Goal: Information Seeking & Learning: Check status

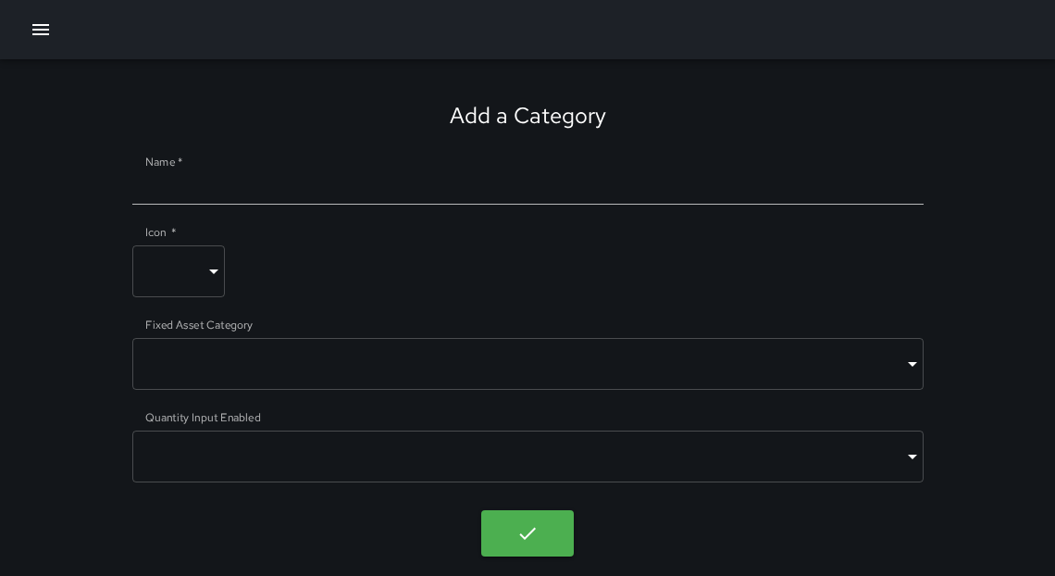
click at [48, 29] on icon "button" at bounding box center [40, 29] width 17 height 11
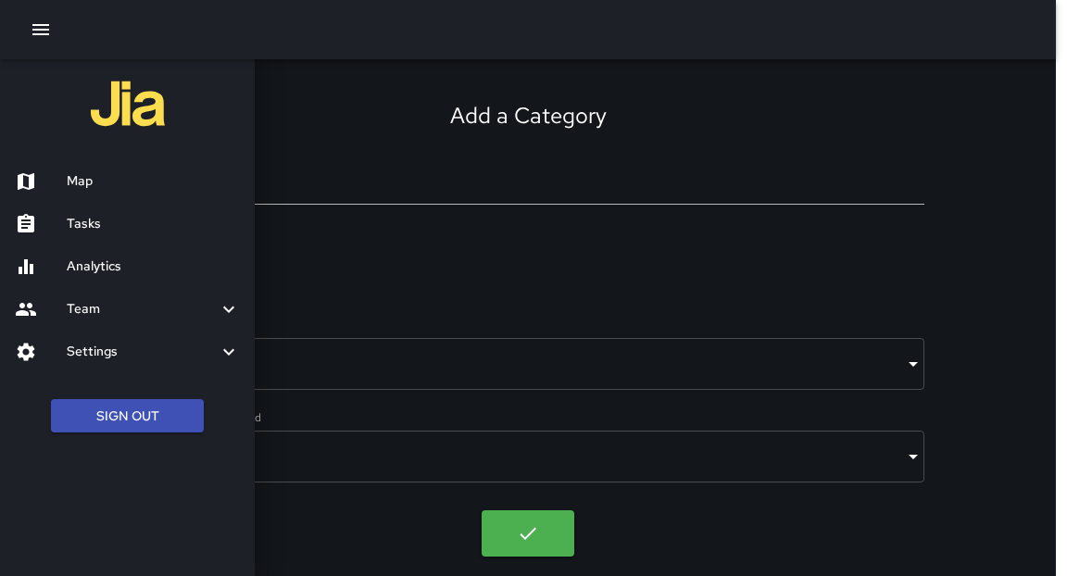
click at [94, 225] on h6 "Tasks" at bounding box center [153, 224] width 173 height 20
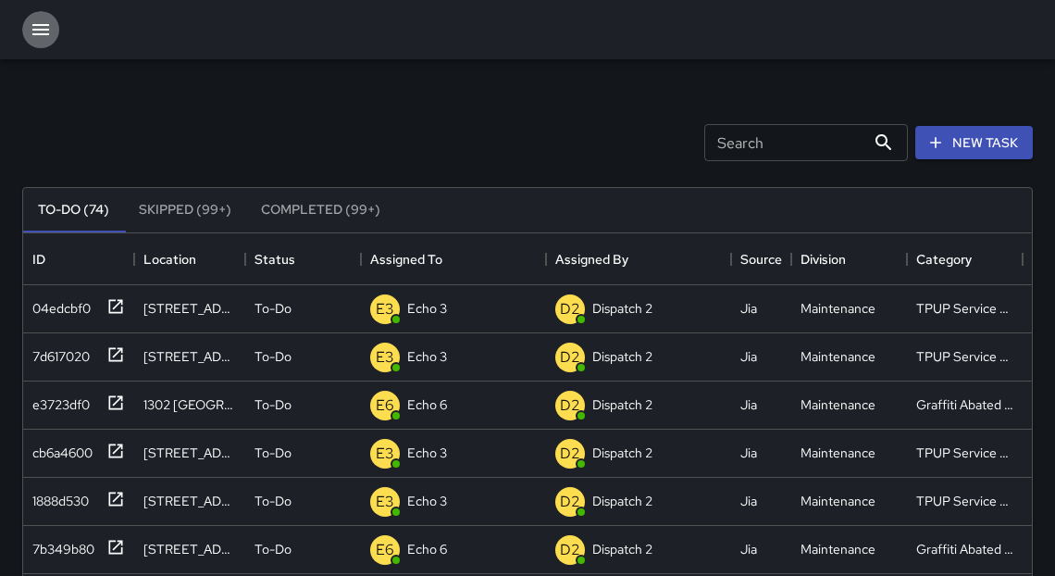
click at [36, 29] on icon "button" at bounding box center [41, 30] width 22 height 22
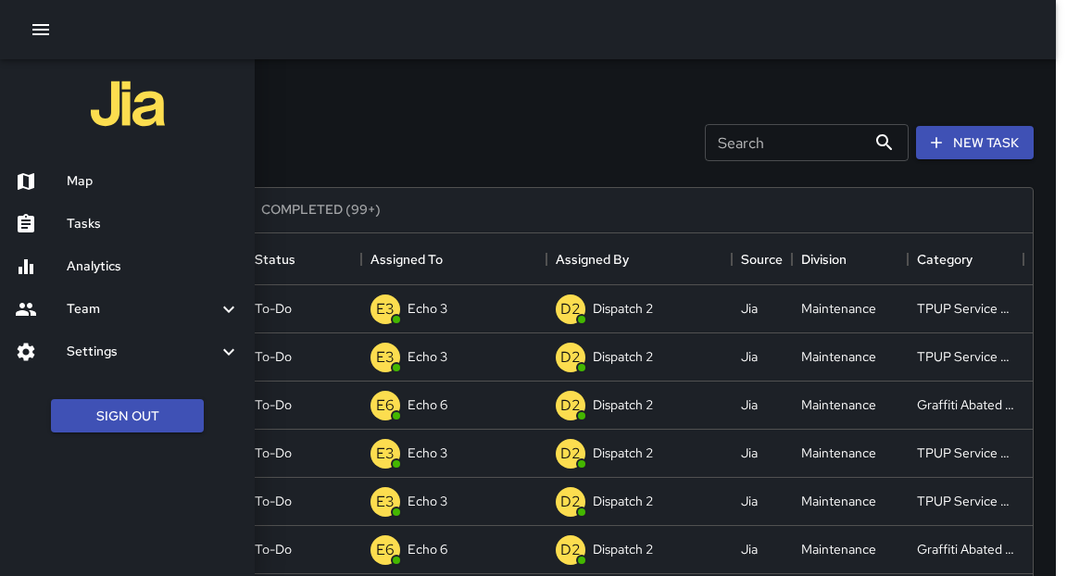
click at [104, 221] on h6 "Tasks" at bounding box center [153, 224] width 173 height 20
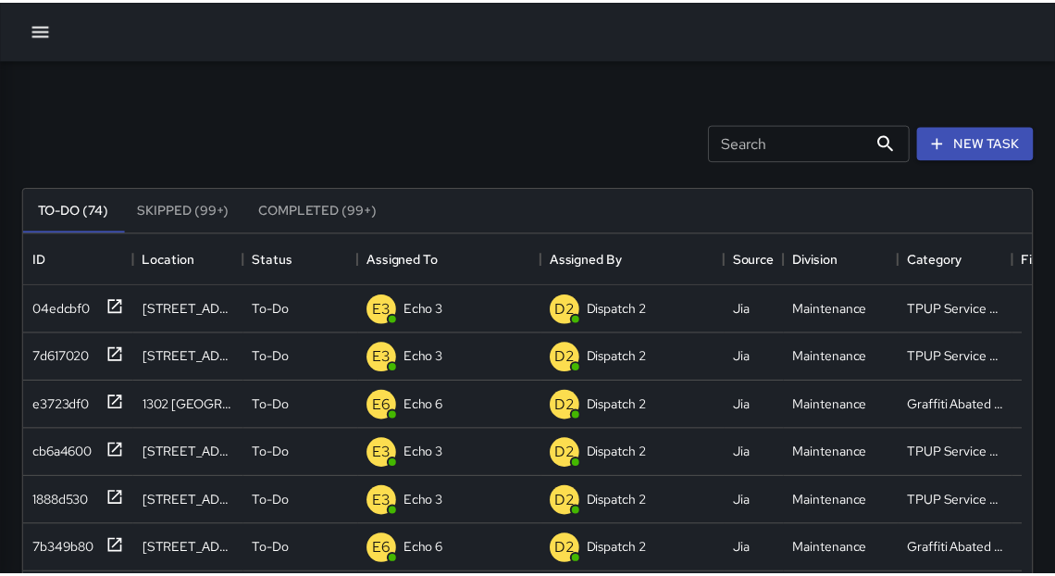
scroll to position [11, 11]
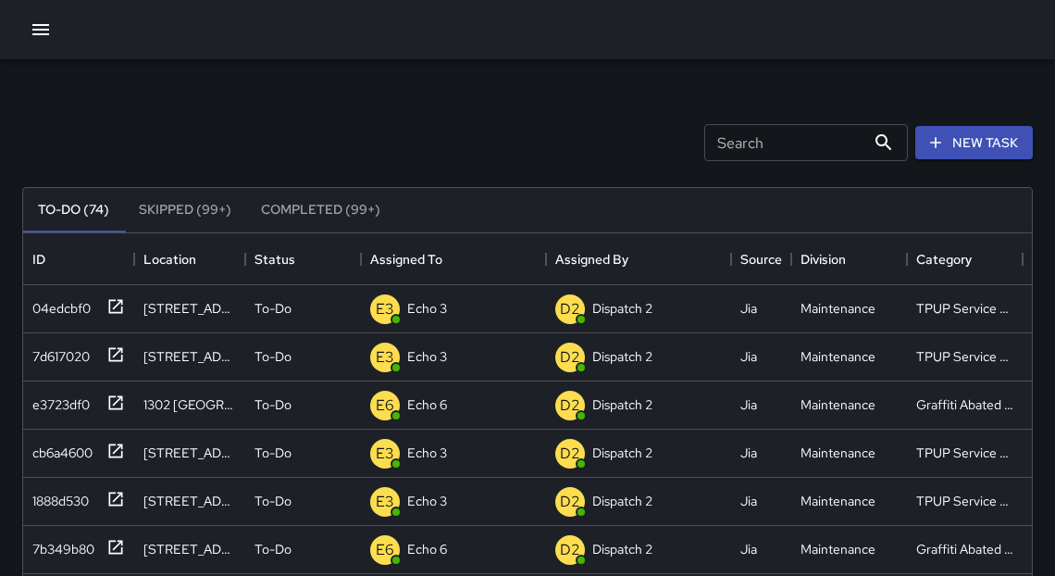
click at [30, 25] on icon "button" at bounding box center [41, 30] width 22 height 22
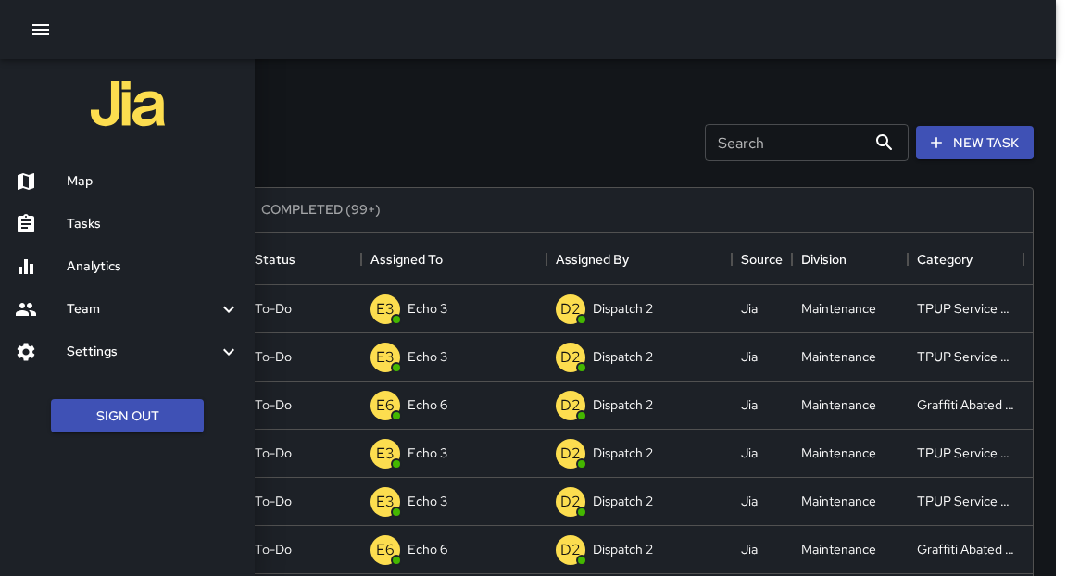
click at [122, 277] on div "Analytics" at bounding box center [127, 266] width 255 height 43
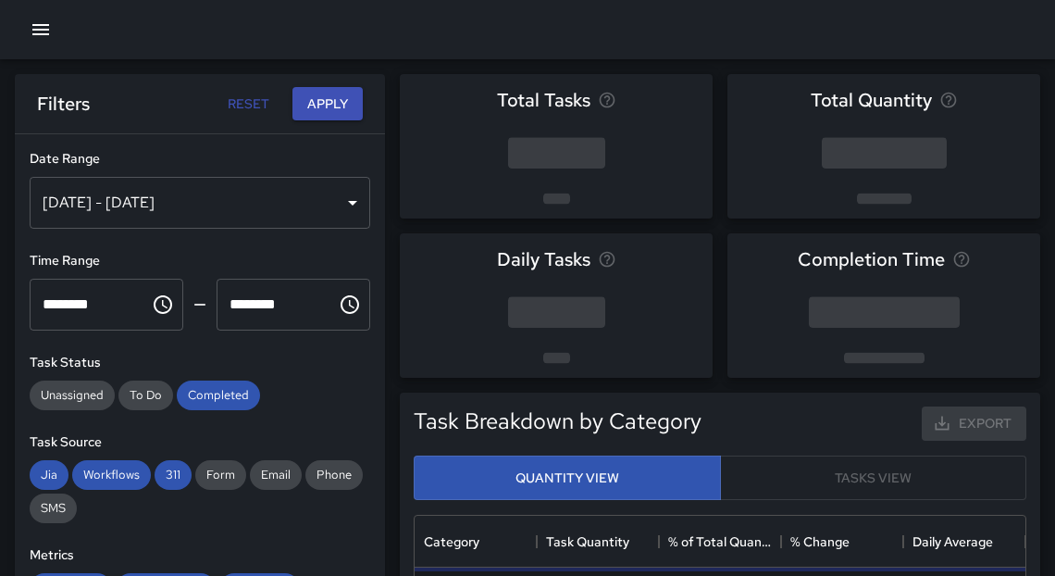
scroll to position [543, 600]
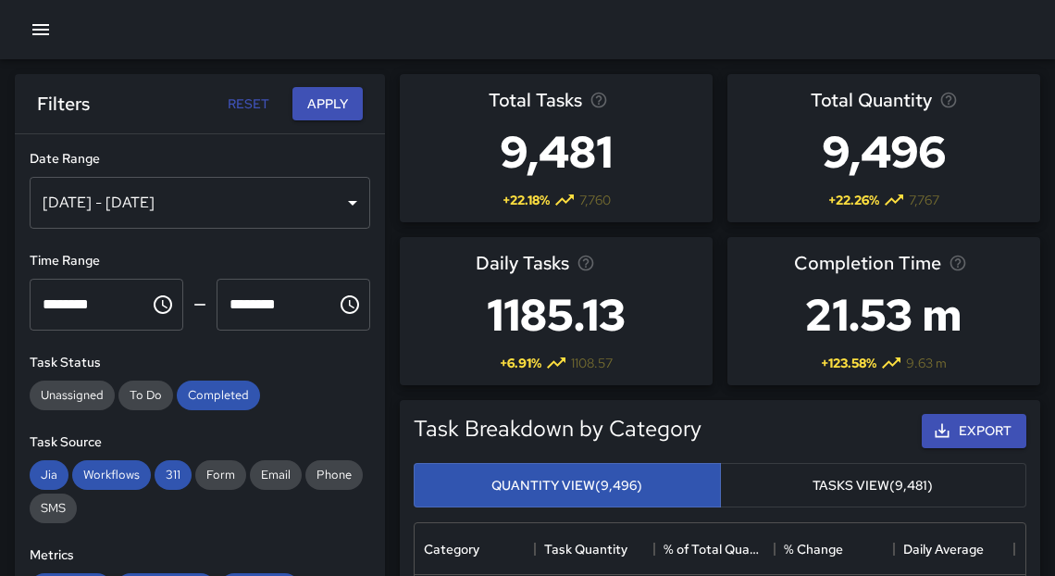
click at [250, 106] on button "Reset" at bounding box center [248, 104] width 59 height 34
click at [331, 214] on div "[DATE] - [DATE]" at bounding box center [200, 203] width 341 height 52
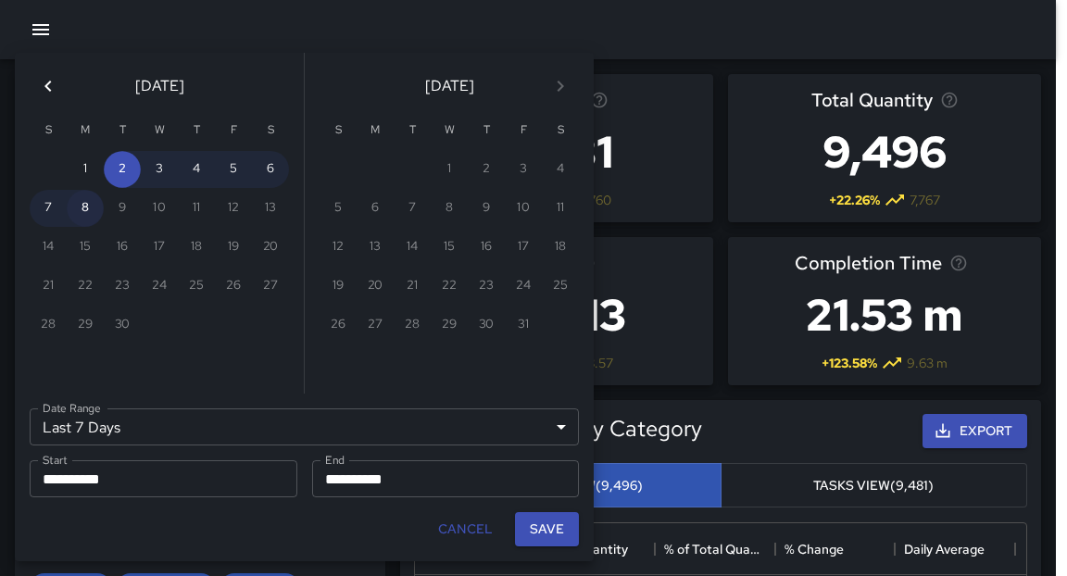
click at [92, 209] on button "8" at bounding box center [85, 208] width 37 height 37
type input "******"
type input "**********"
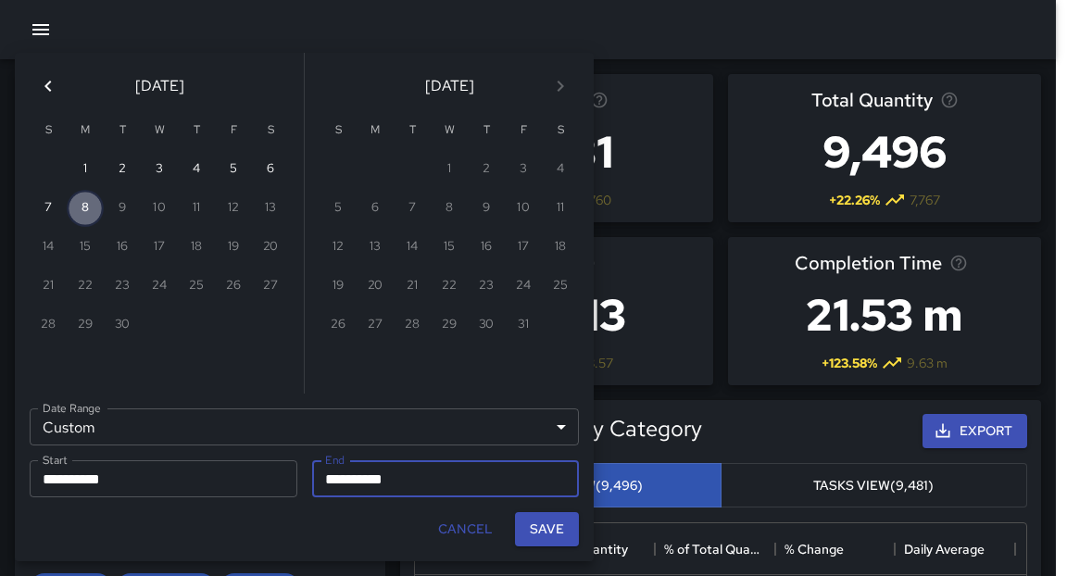
click at [93, 208] on button "8" at bounding box center [85, 208] width 37 height 37
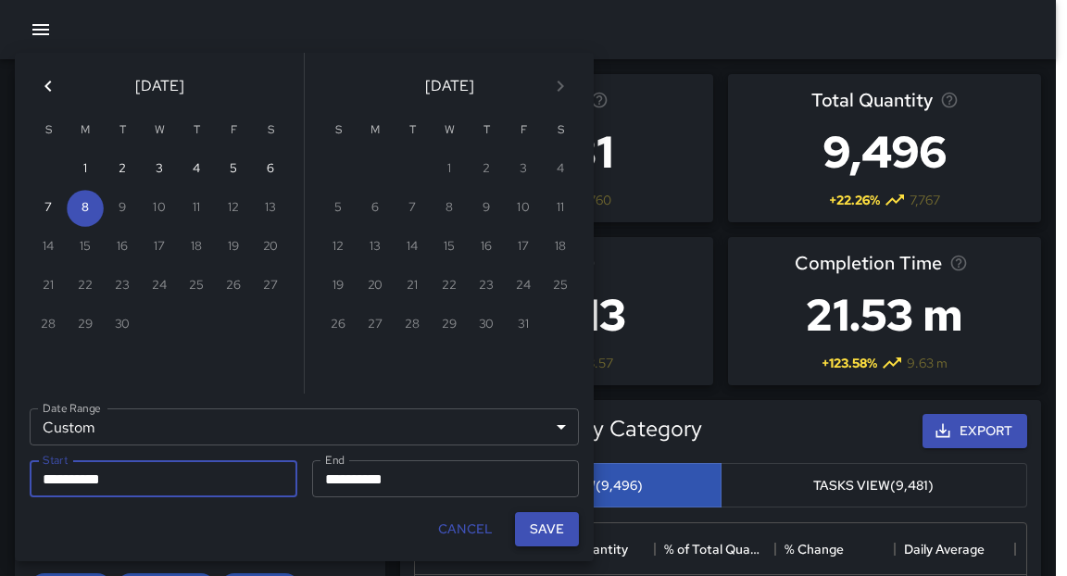
click at [551, 532] on button "Save" at bounding box center [547, 529] width 64 height 34
type input "**********"
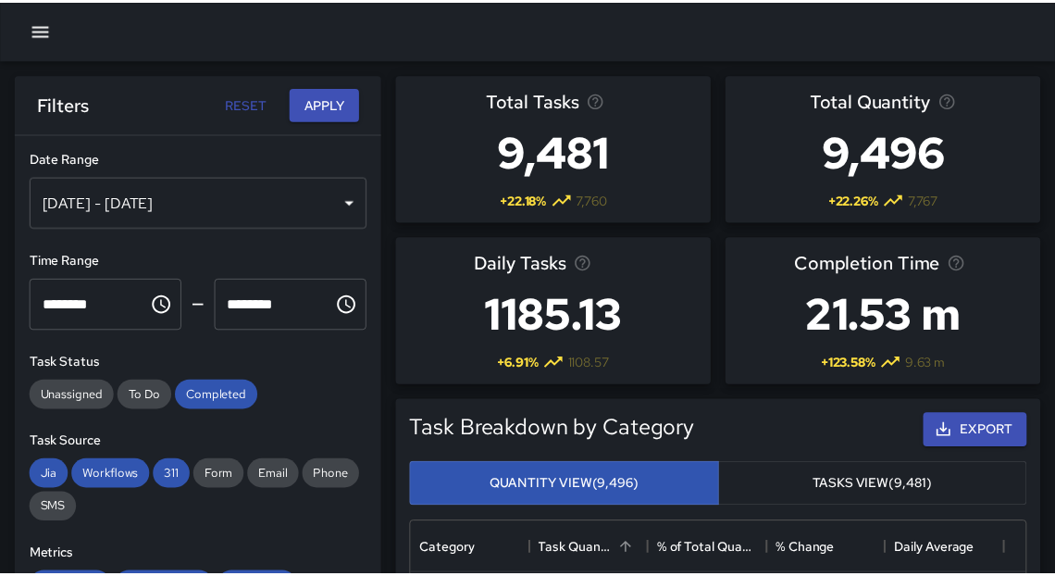
scroll to position [11, 11]
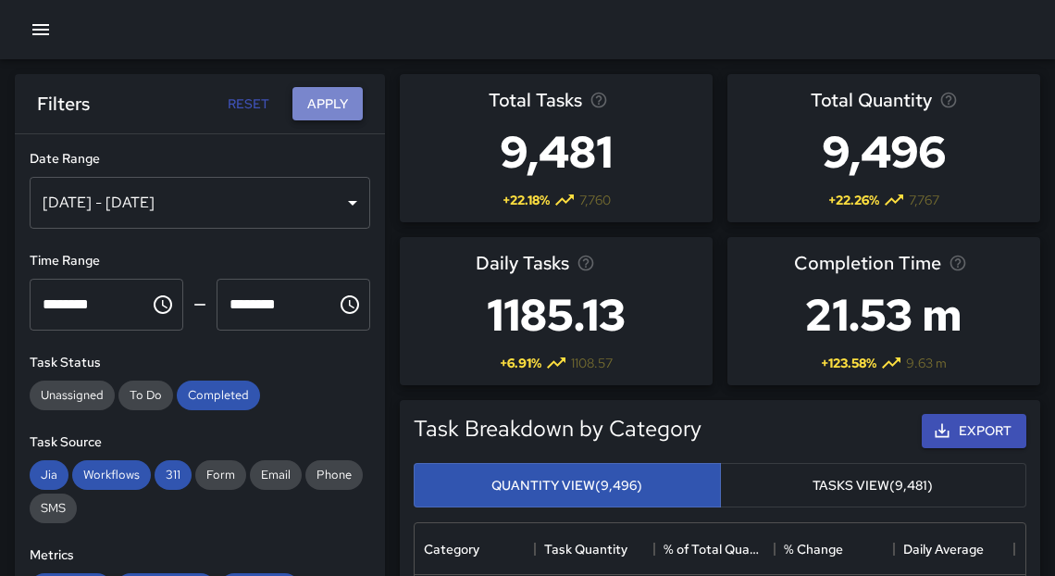
click at [327, 113] on button "Apply" at bounding box center [328, 104] width 70 height 34
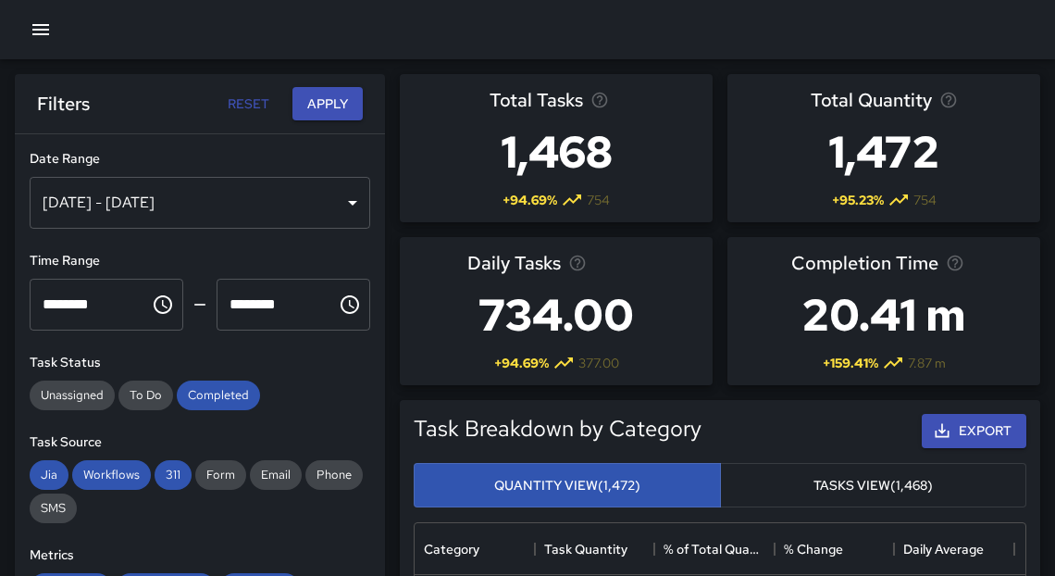
click at [338, 194] on div "[DATE] - [DATE]" at bounding box center [200, 203] width 341 height 52
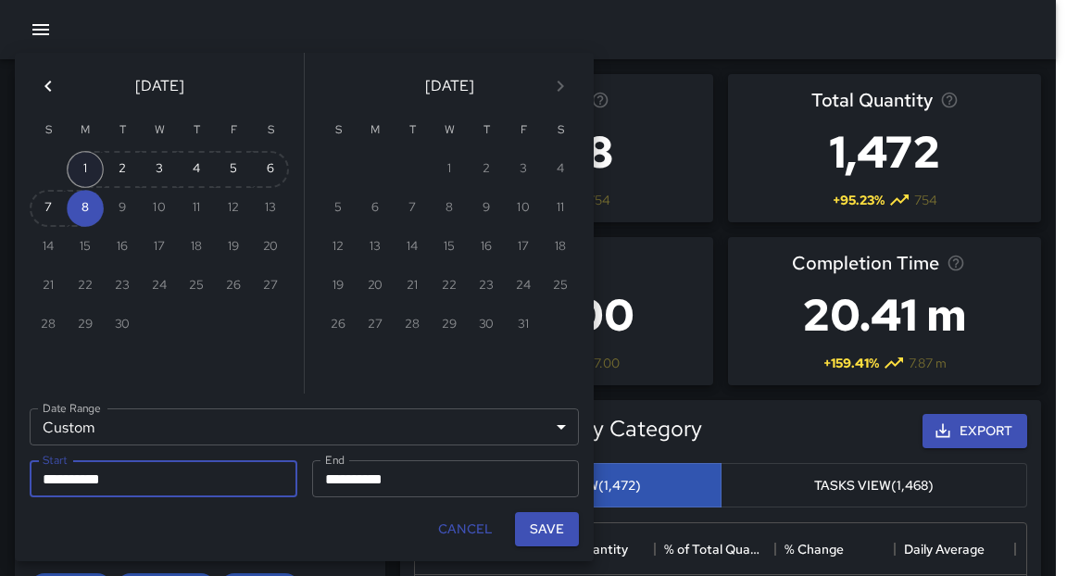
click at [93, 173] on button "1" at bounding box center [85, 169] width 37 height 37
type input "**********"
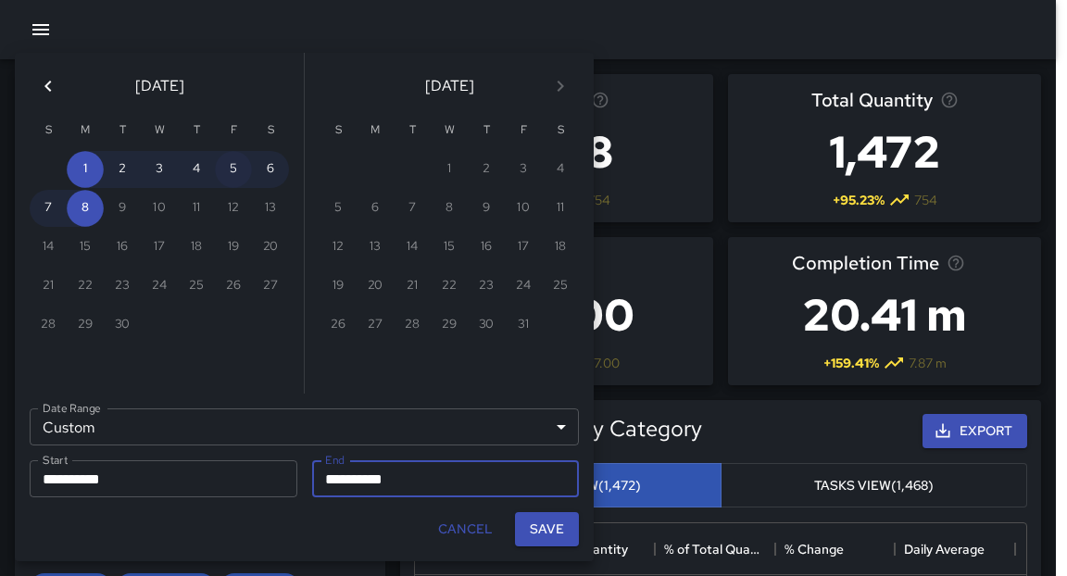
click at [238, 164] on button "5" at bounding box center [233, 169] width 37 height 37
type input "**********"
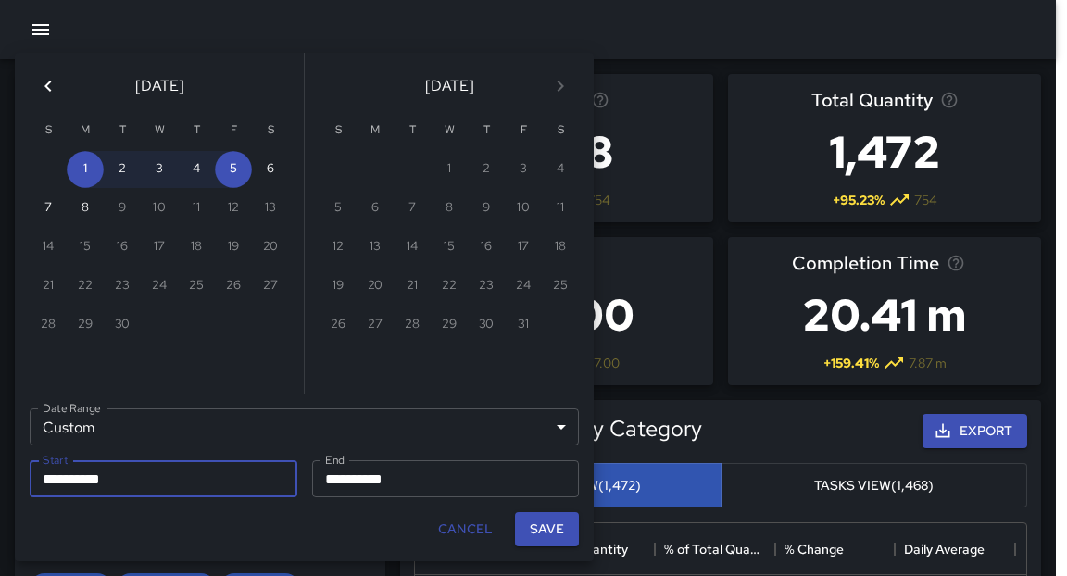
click at [523, 505] on div "Save" at bounding box center [546, 529] width 79 height 49
click at [546, 528] on button "Save" at bounding box center [547, 529] width 64 height 34
type input "**********"
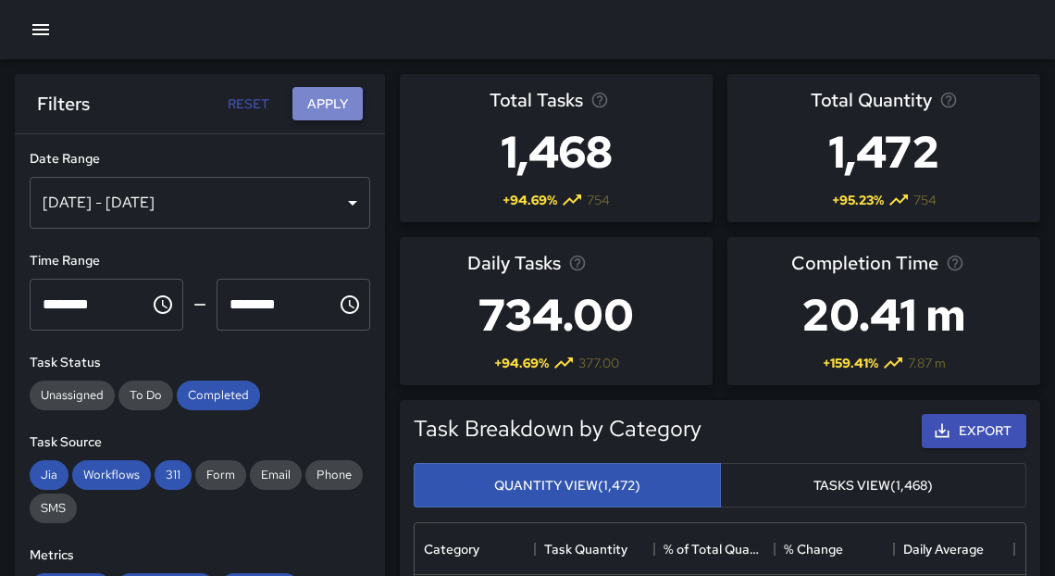
click at [321, 98] on button "Apply" at bounding box center [328, 104] width 70 height 34
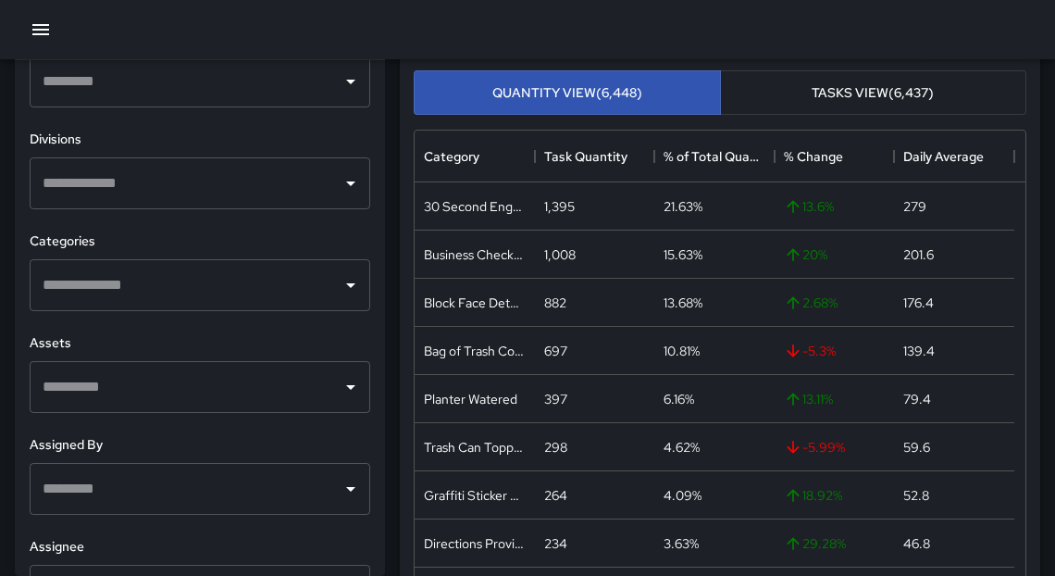
scroll to position [611, 0]
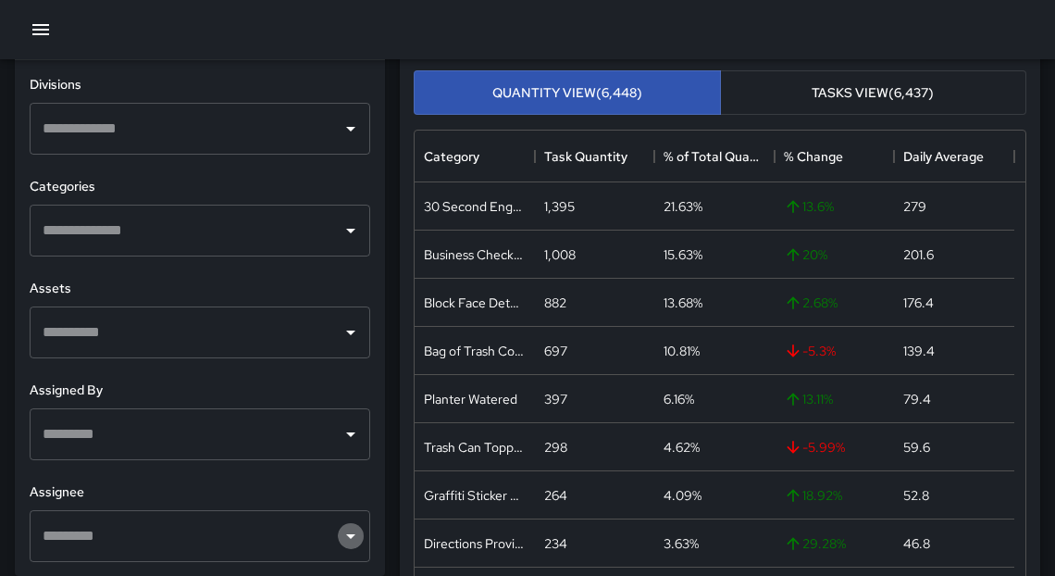
click at [340, 543] on icon "Open" at bounding box center [351, 536] width 22 height 22
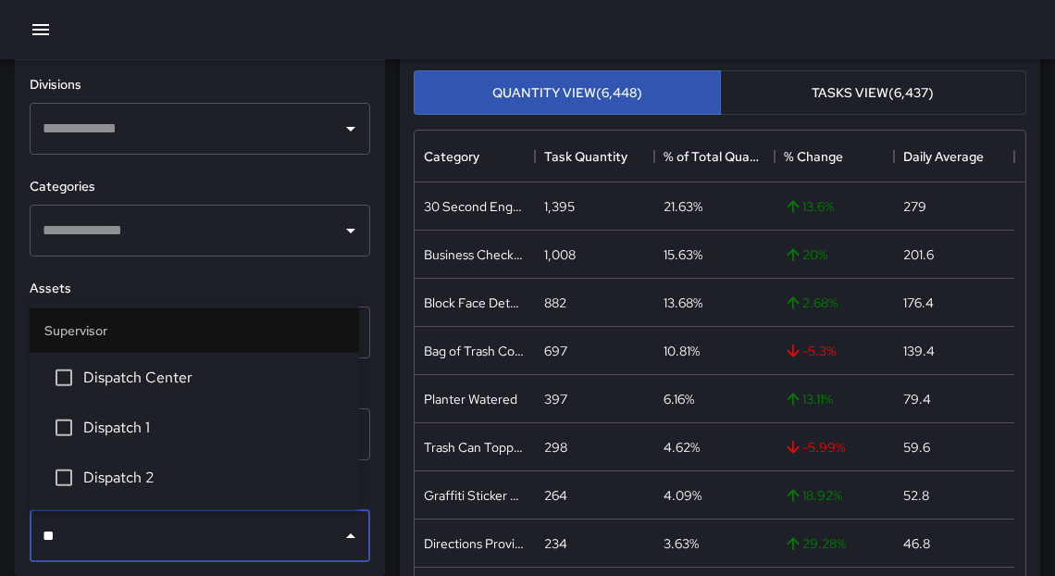
type input "*"
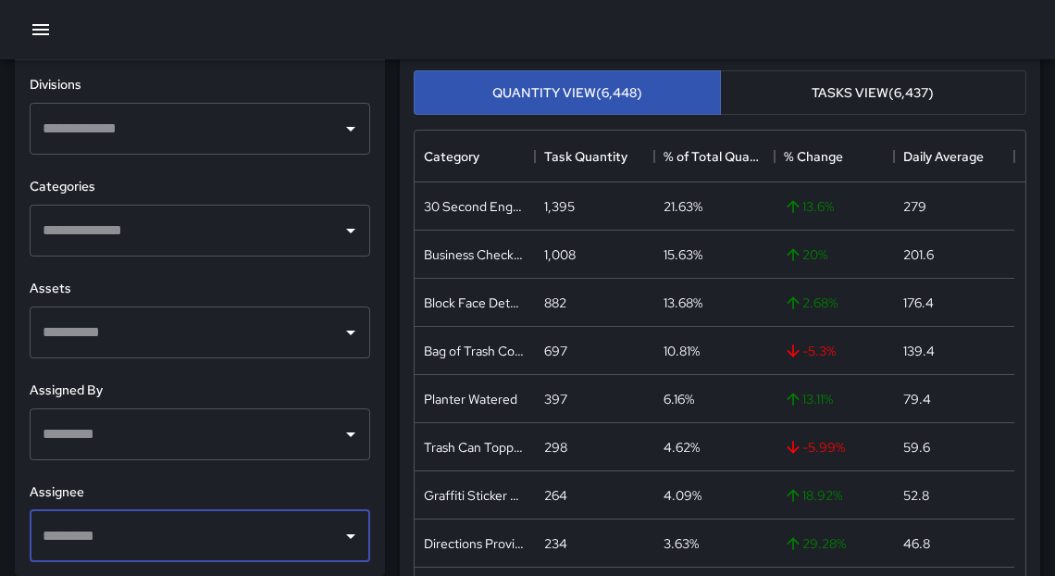
click at [74, 435] on input "text" at bounding box center [186, 434] width 296 height 35
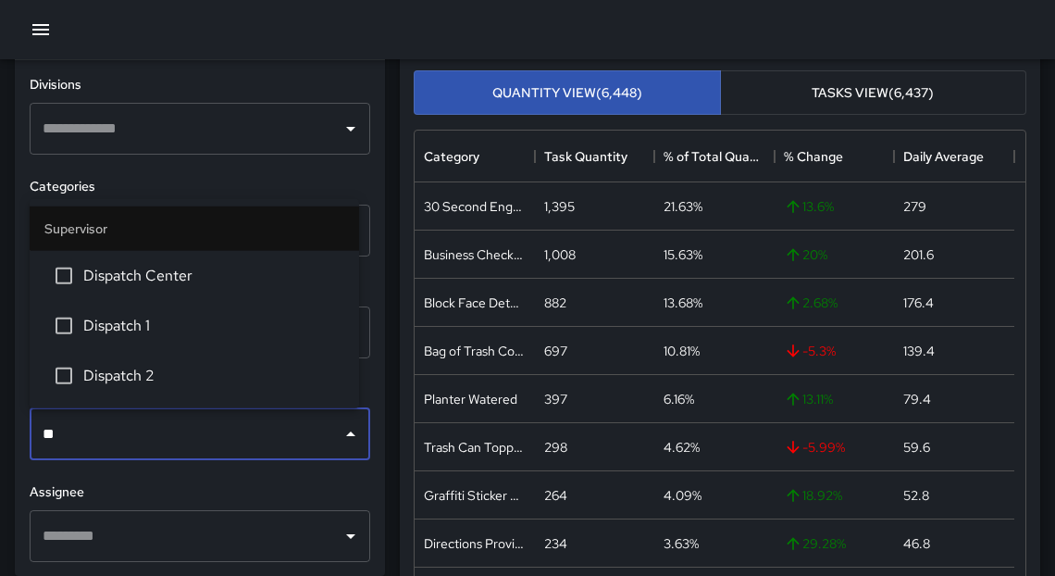
type input "***"
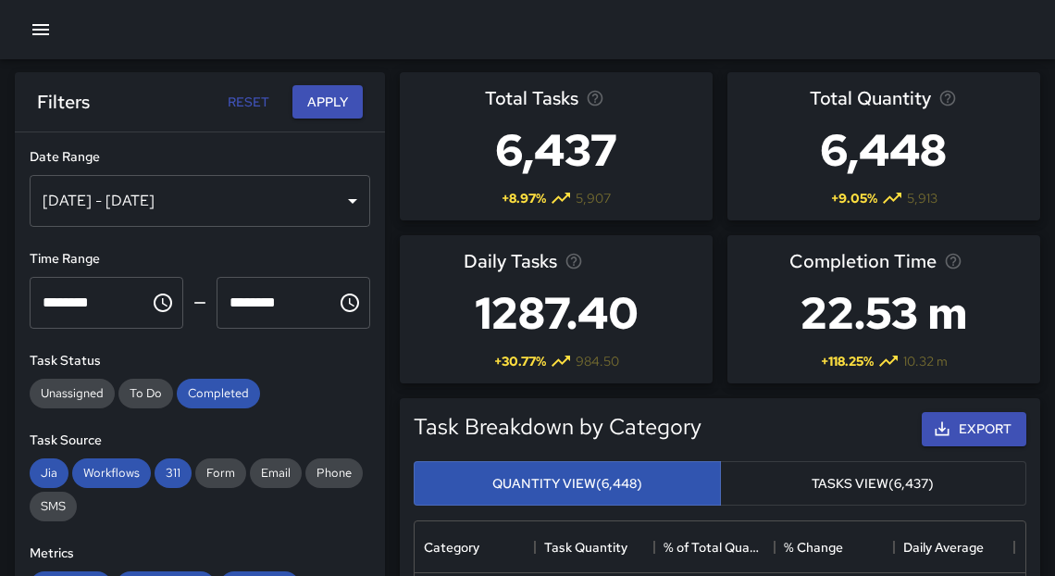
scroll to position [0, 0]
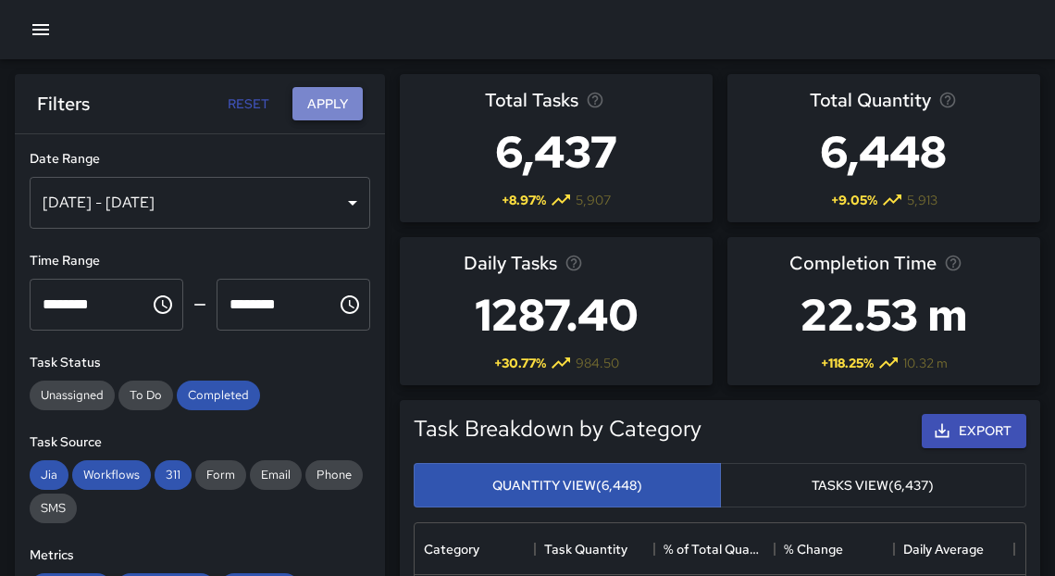
click at [335, 102] on button "Apply" at bounding box center [328, 104] width 70 height 34
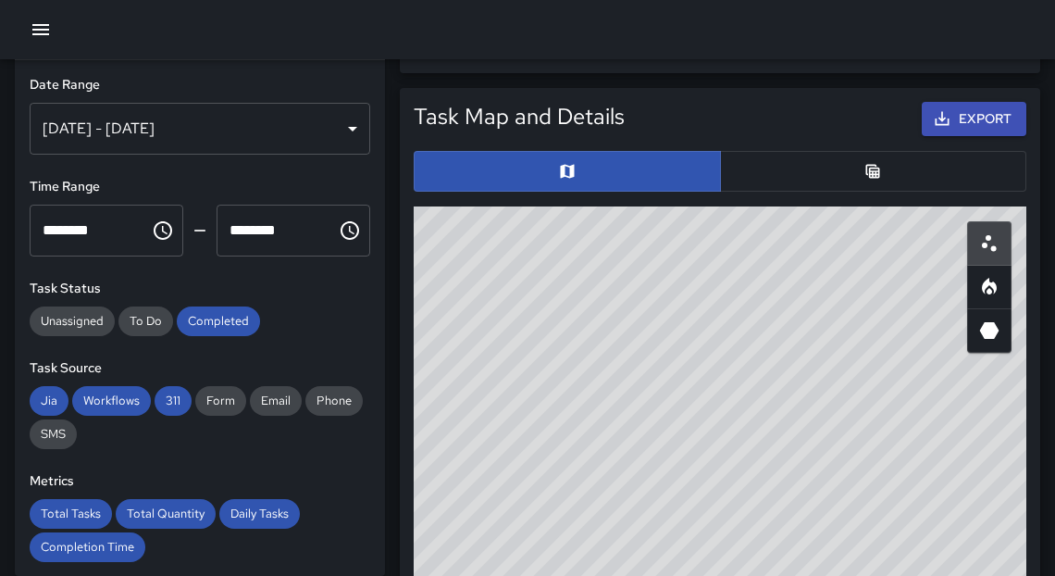
scroll to position [977, 0]
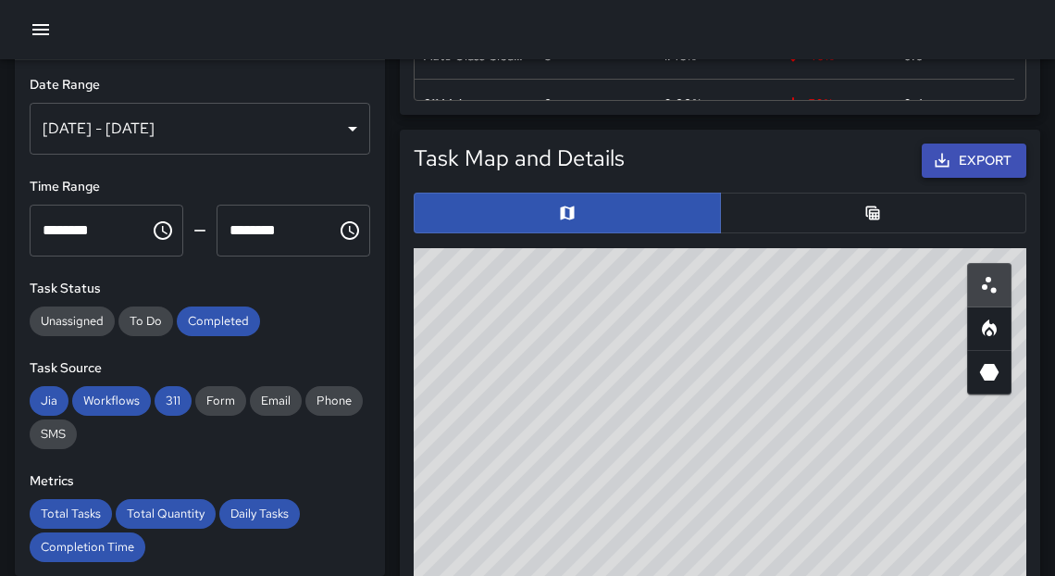
click at [955, 171] on button "Export" at bounding box center [974, 161] width 105 height 34
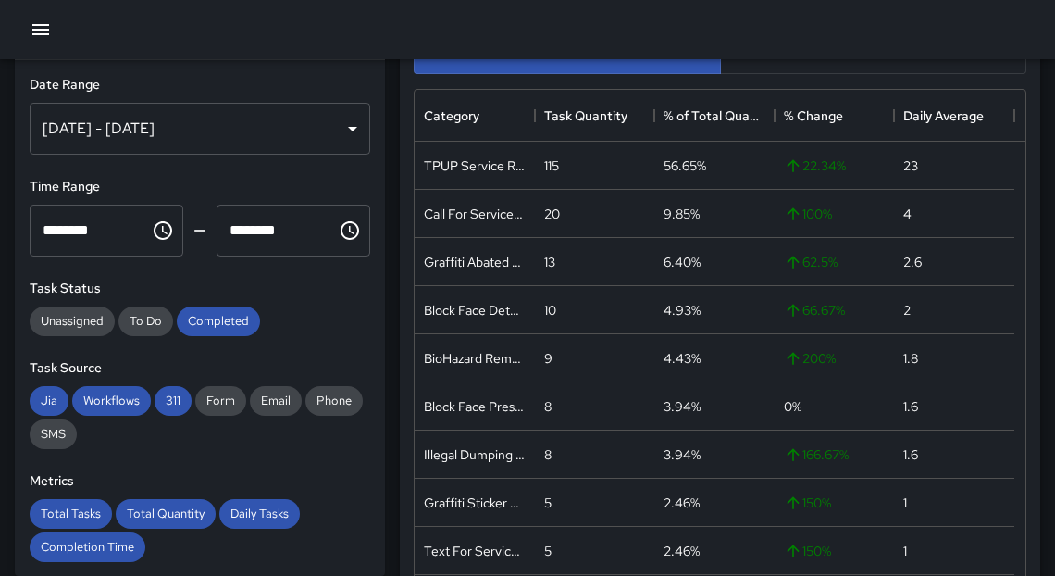
scroll to position [0, 0]
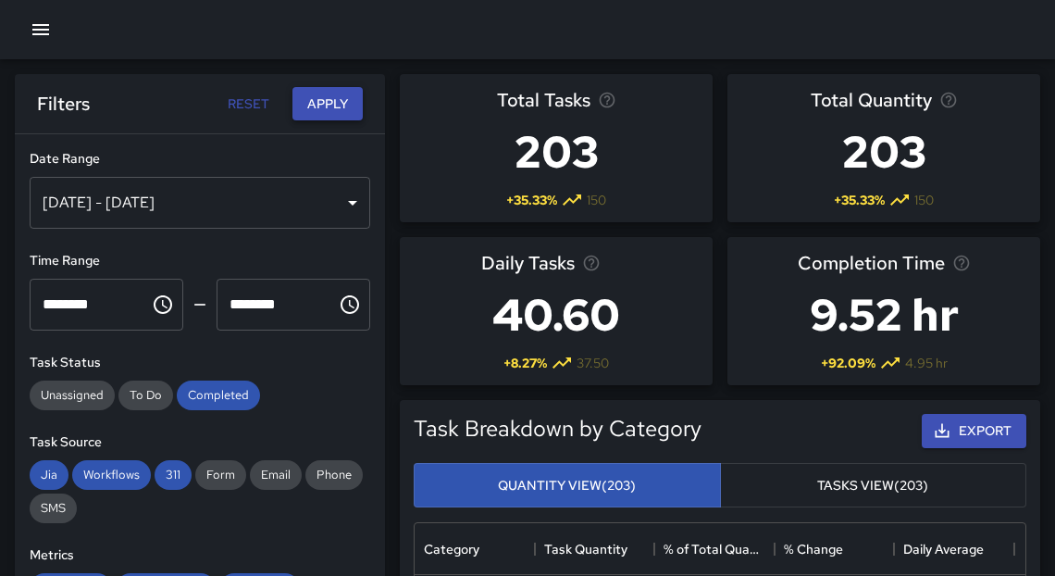
click at [327, 104] on button "Apply" at bounding box center [328, 104] width 70 height 34
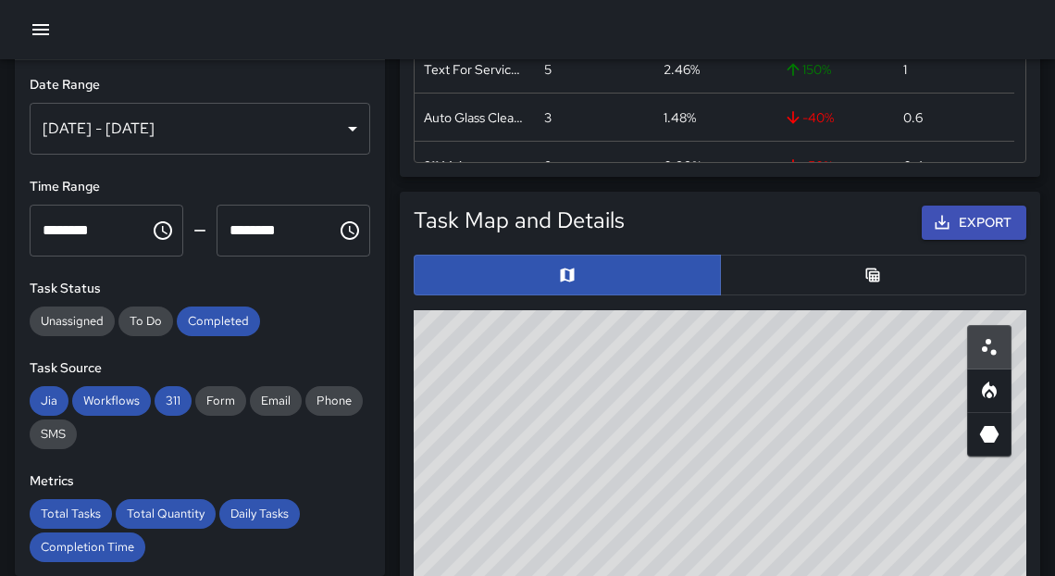
scroll to position [918, 0]
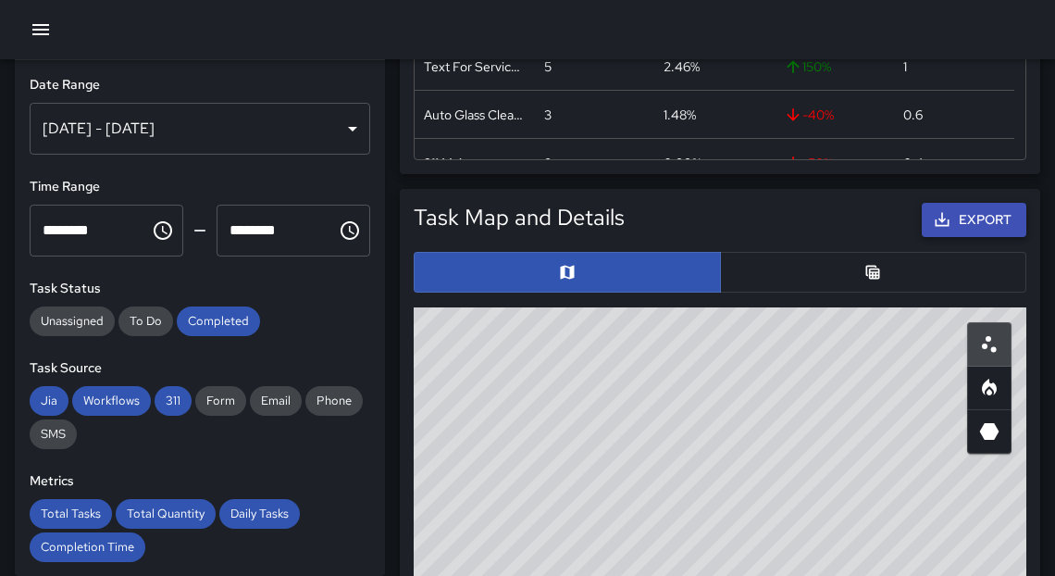
click at [968, 222] on button "Export" at bounding box center [974, 220] width 105 height 34
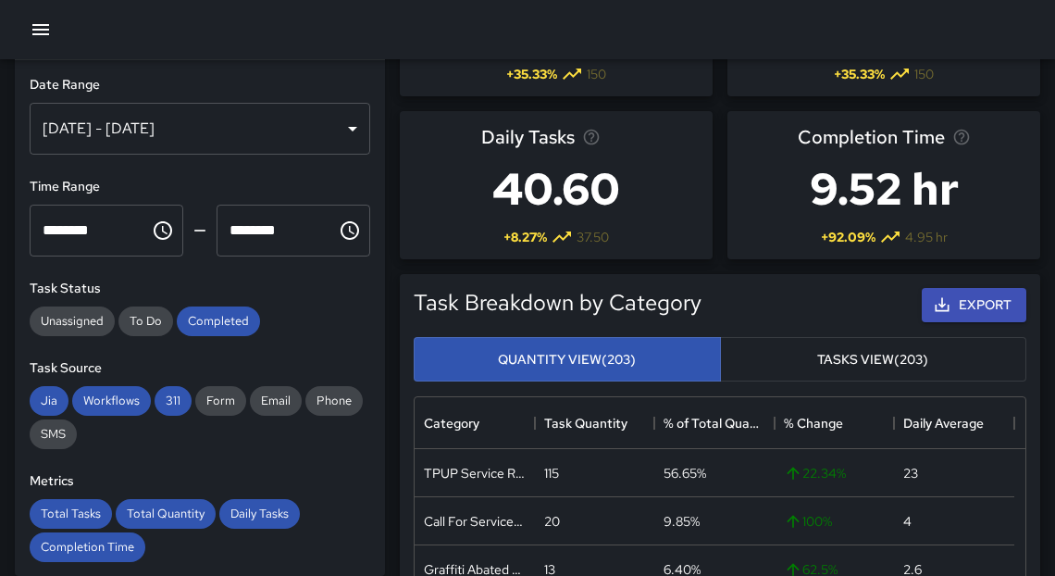
scroll to position [130, 0]
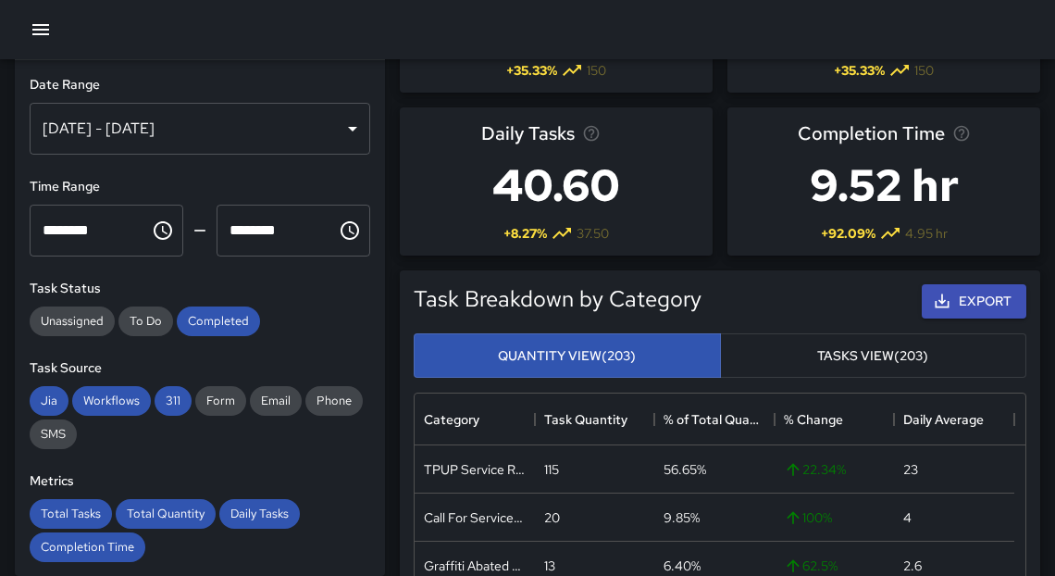
click at [249, 119] on div "[DATE] - [DATE]" at bounding box center [200, 129] width 341 height 52
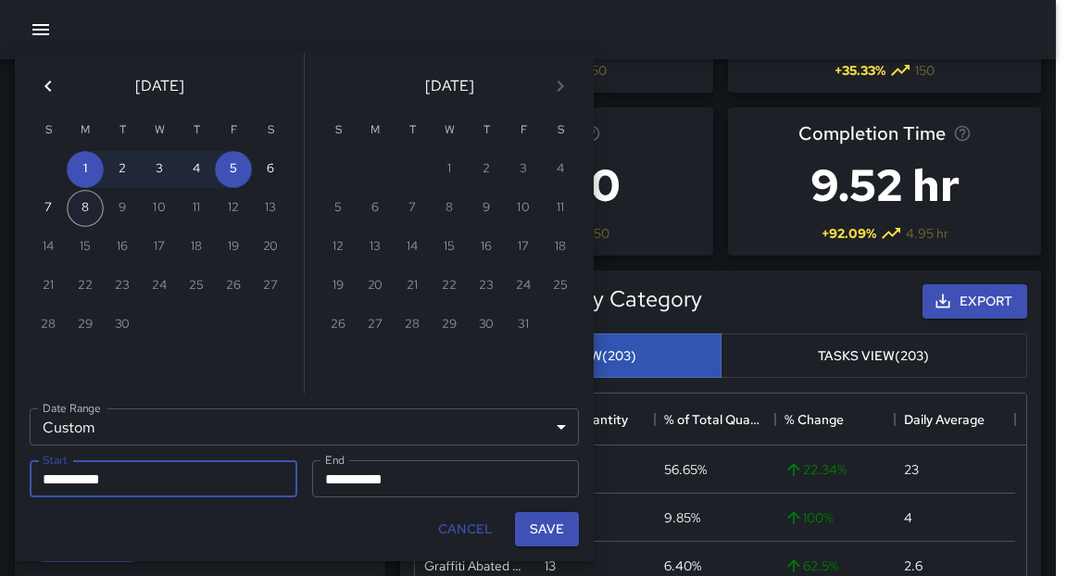
click at [90, 208] on button "8" at bounding box center [85, 208] width 37 height 37
type input "**********"
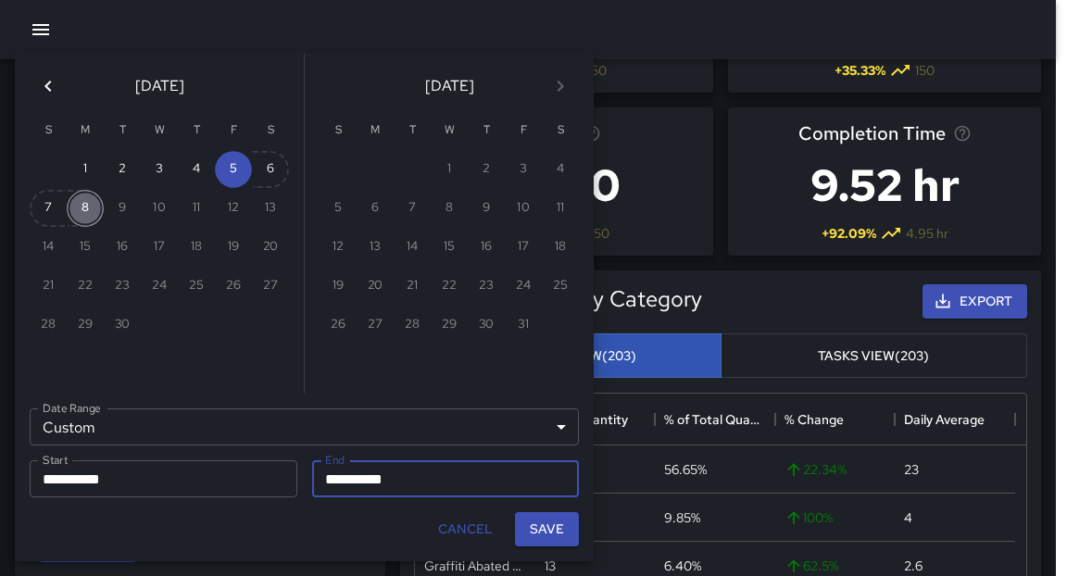
click at [88, 209] on button "8" at bounding box center [85, 208] width 37 height 37
type input "**********"
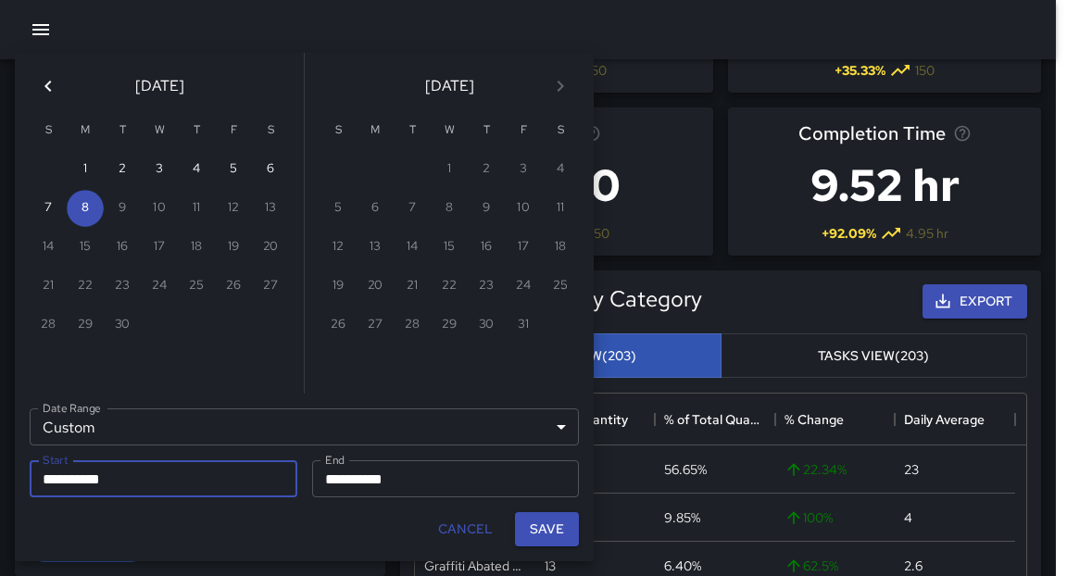
click at [560, 551] on div "Save" at bounding box center [546, 529] width 79 height 49
click at [554, 542] on button "Save" at bounding box center [547, 529] width 64 height 34
type input "**********"
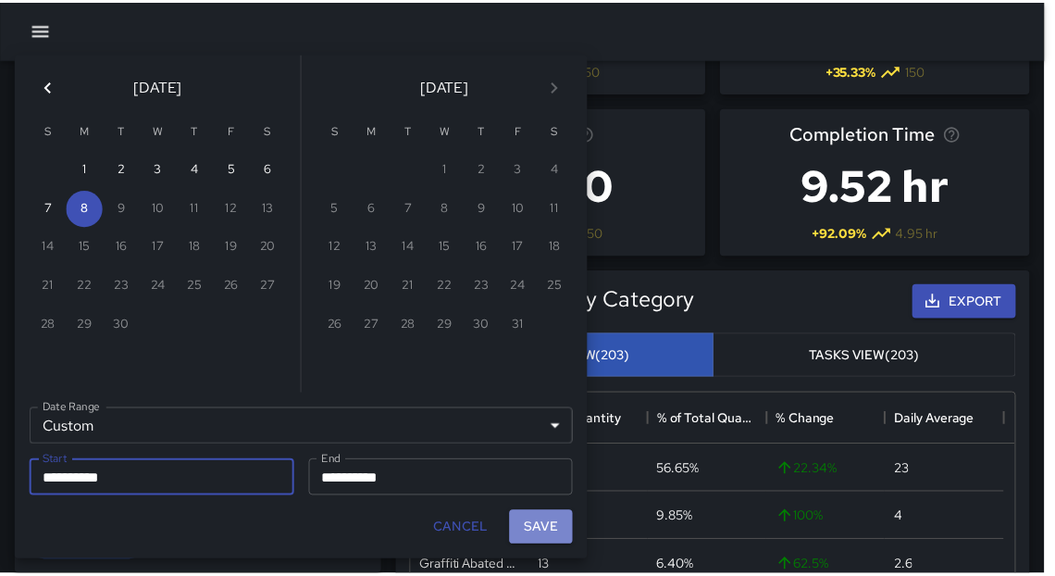
scroll to position [11, 11]
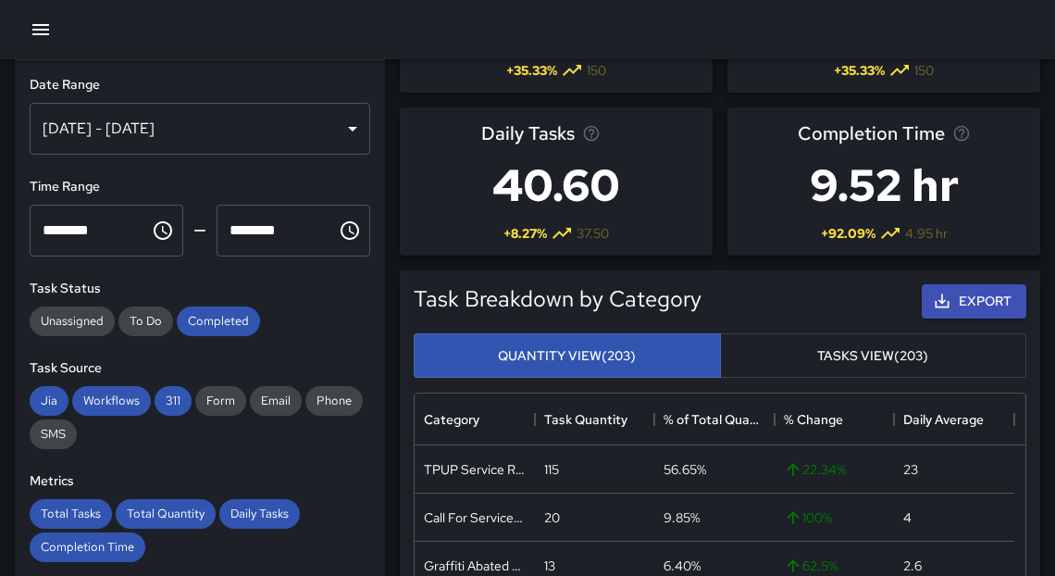
drag, startPoint x: 373, startPoint y: 228, endPoint x: 374, endPoint y: 248, distance: 20.4
click at [374, 248] on div "**********" at bounding box center [200, 318] width 370 height 516
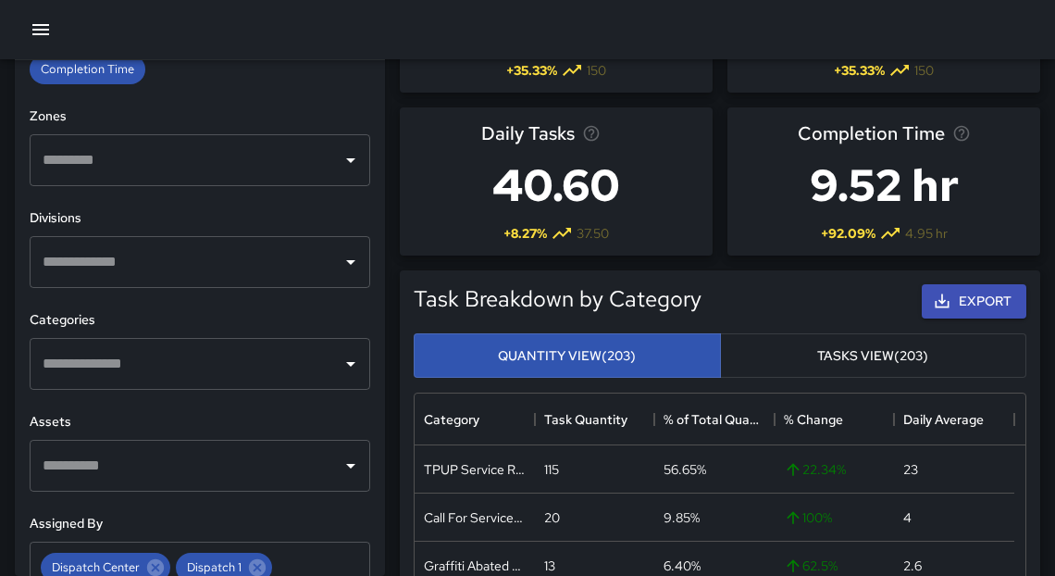
scroll to position [479, 0]
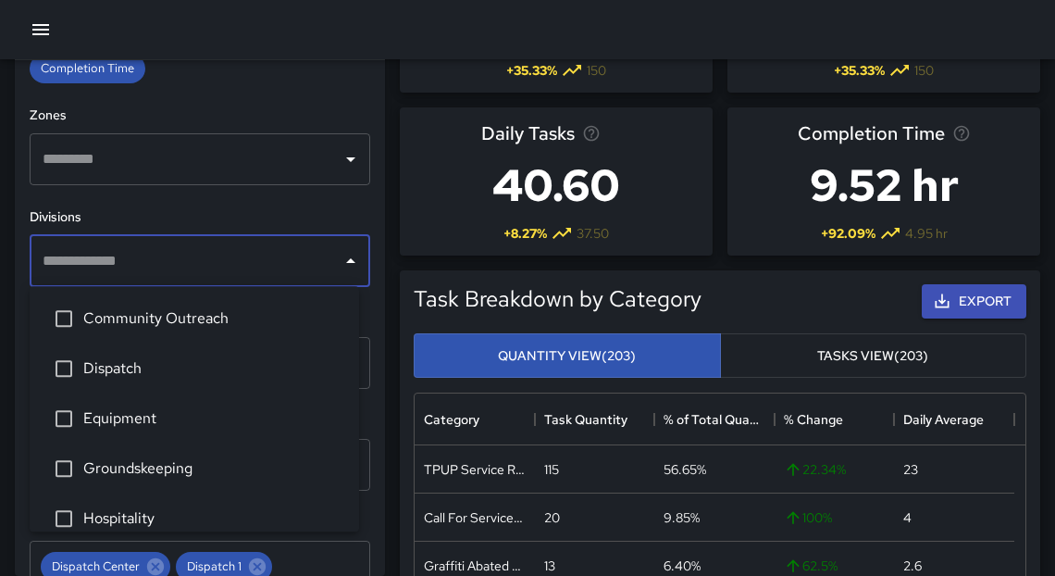
click at [254, 271] on input "text" at bounding box center [186, 261] width 296 height 35
click at [312, 70] on div "Total Tasks Total Quantity Daily Tasks Completion Time" at bounding box center [200, 51] width 341 height 63
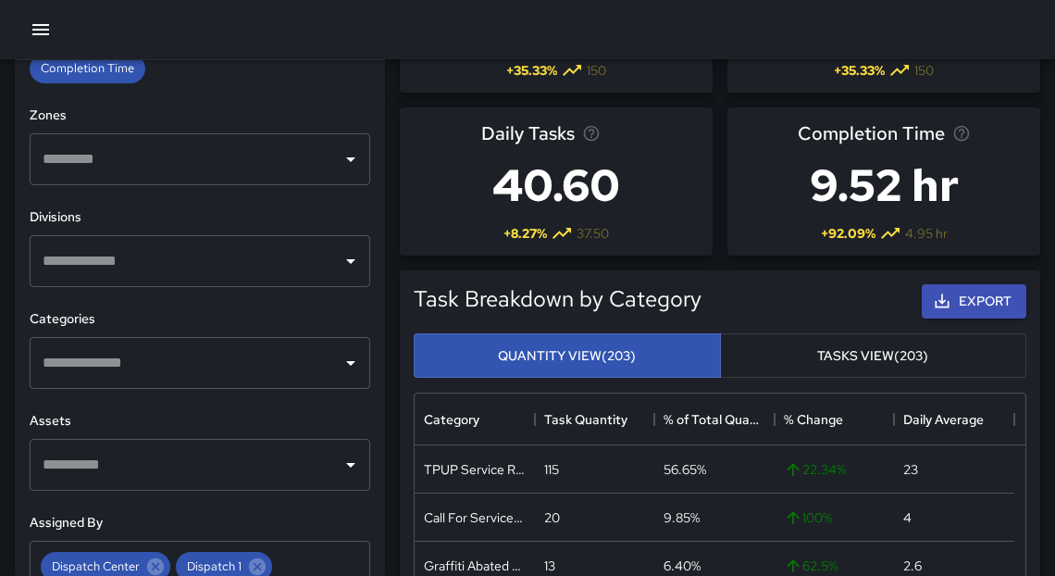
click at [121, 366] on input "text" at bounding box center [186, 362] width 296 height 35
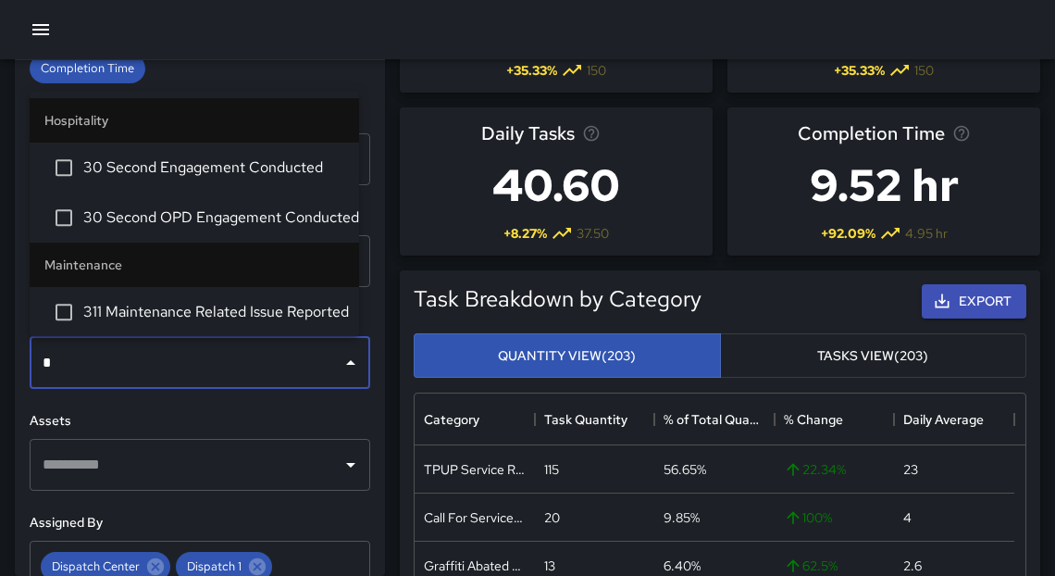
type input "**"
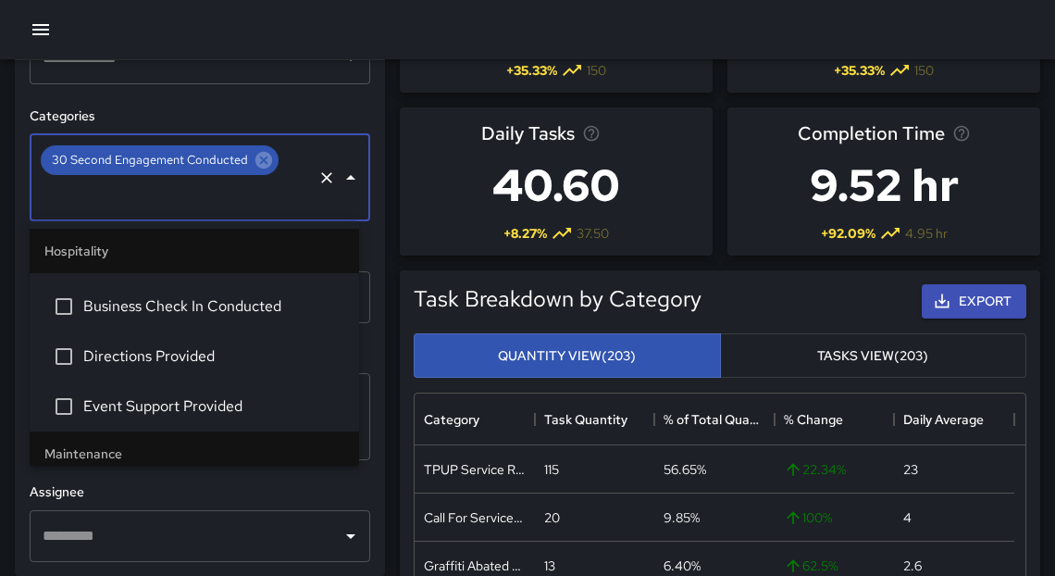
scroll to position [681, 0]
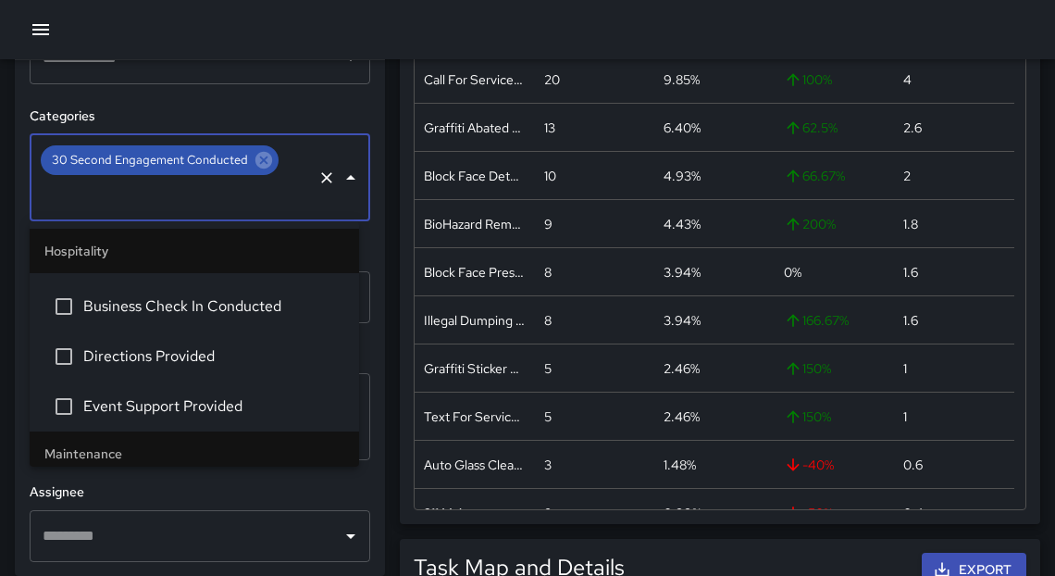
drag, startPoint x: 1066, startPoint y: 85, endPoint x: 1040, endPoint y: 213, distance: 130.4
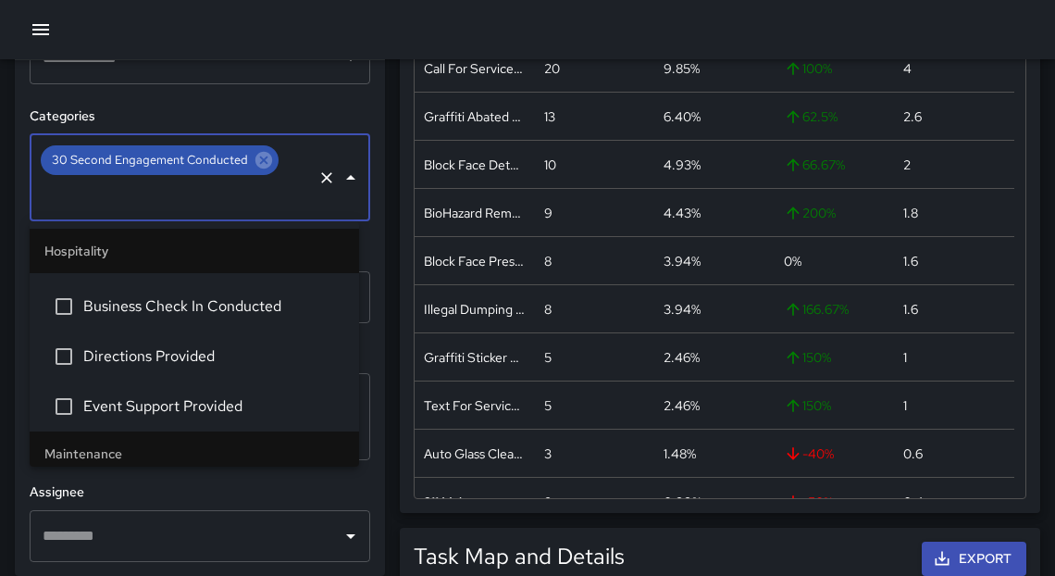
click at [231, 485] on h6 "Assignee" at bounding box center [200, 492] width 341 height 20
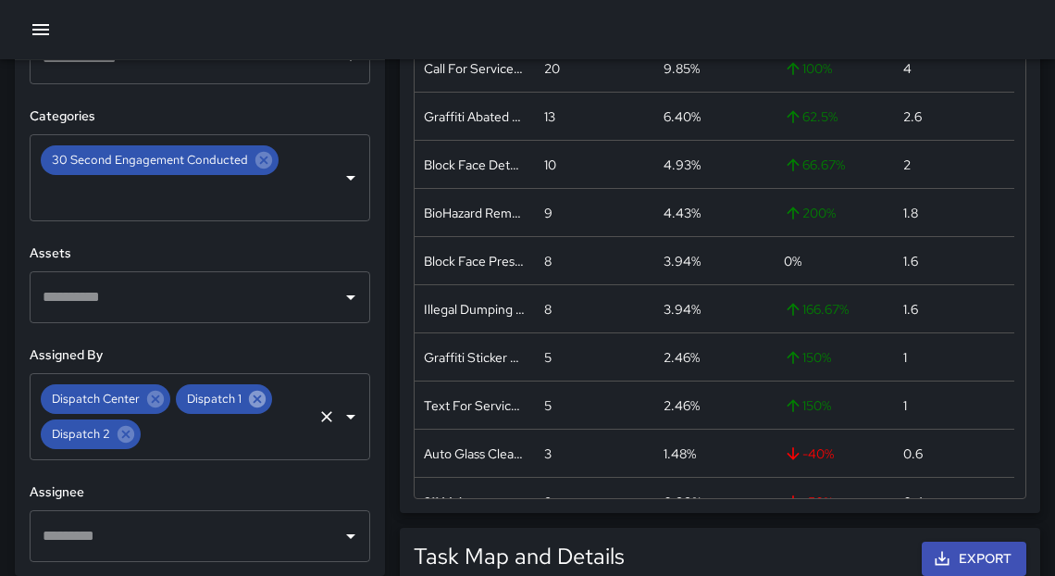
click at [256, 399] on icon at bounding box center [257, 399] width 20 height 20
click at [150, 402] on icon at bounding box center [155, 399] width 20 height 20
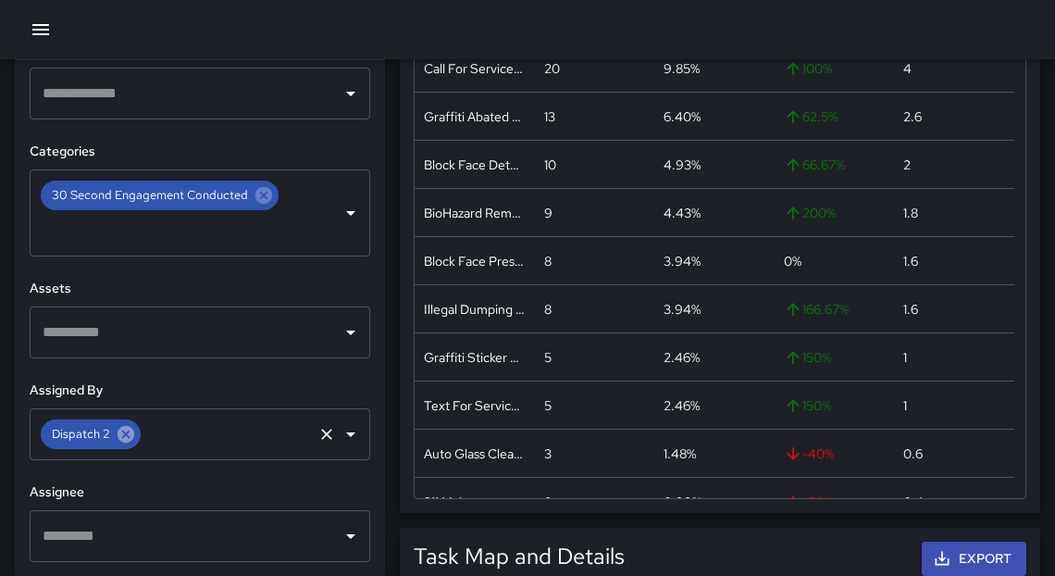
click at [125, 442] on icon at bounding box center [126, 434] width 17 height 17
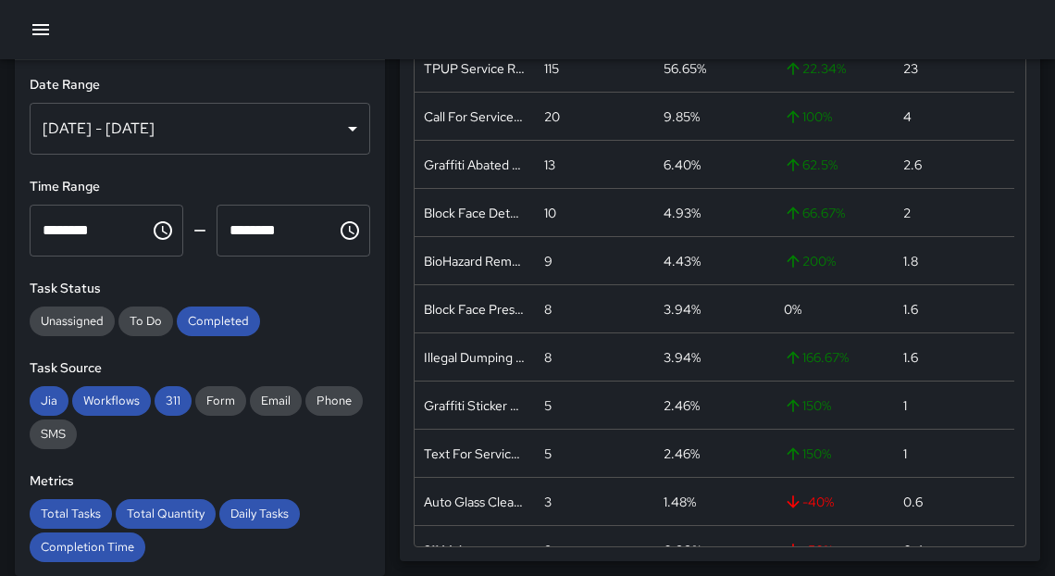
scroll to position [0, 0]
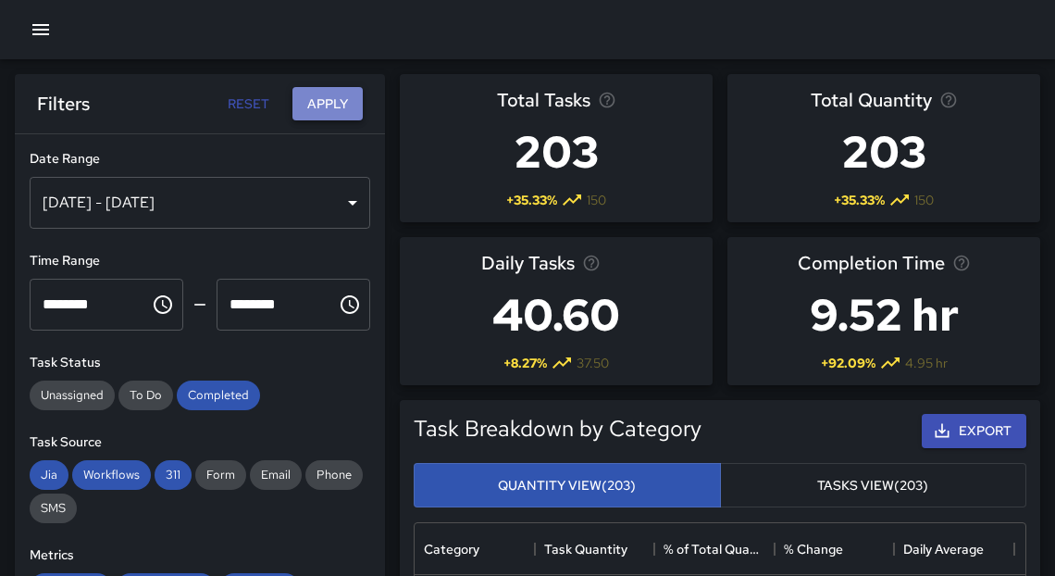
click at [333, 106] on button "Apply" at bounding box center [328, 104] width 70 height 34
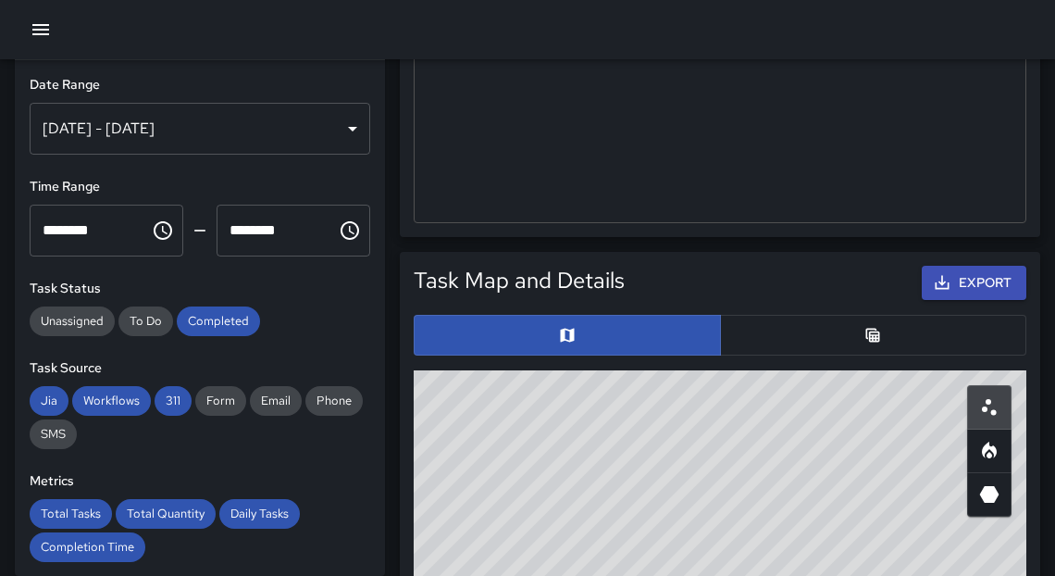
scroll to position [848, 0]
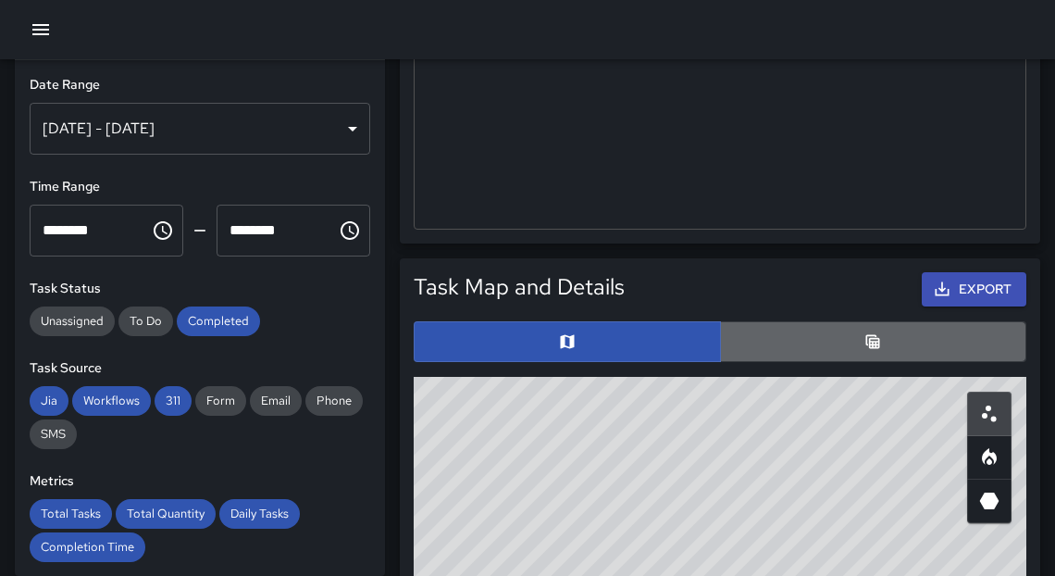
drag, startPoint x: 816, startPoint y: 343, endPoint x: 837, endPoint y: 336, distance: 22.5
click at [816, 343] on button "button" at bounding box center [873, 341] width 307 height 41
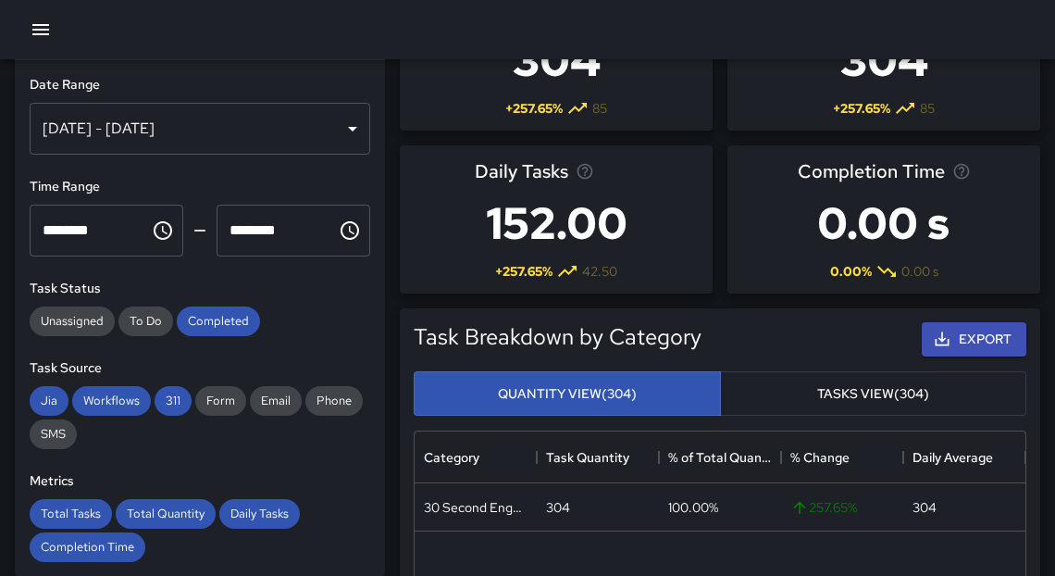
scroll to position [0, 0]
